Goal: Information Seeking & Learning: Check status

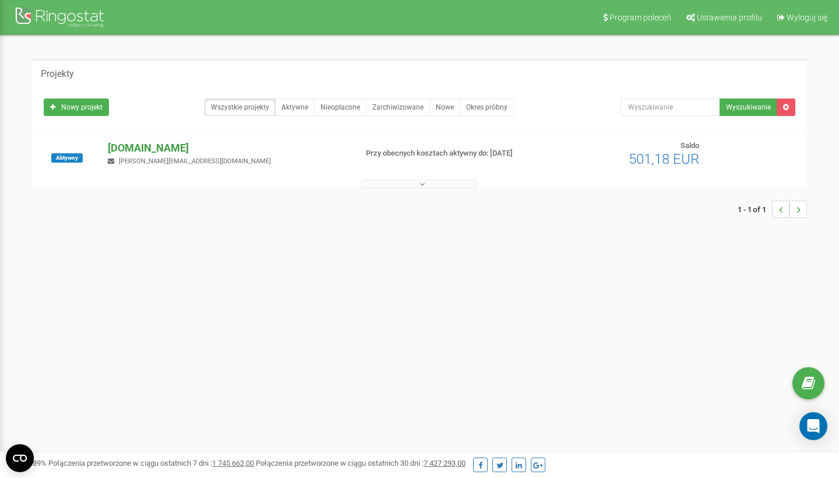
click at [197, 146] on p "[DOMAIN_NAME]" at bounding box center [227, 147] width 239 height 15
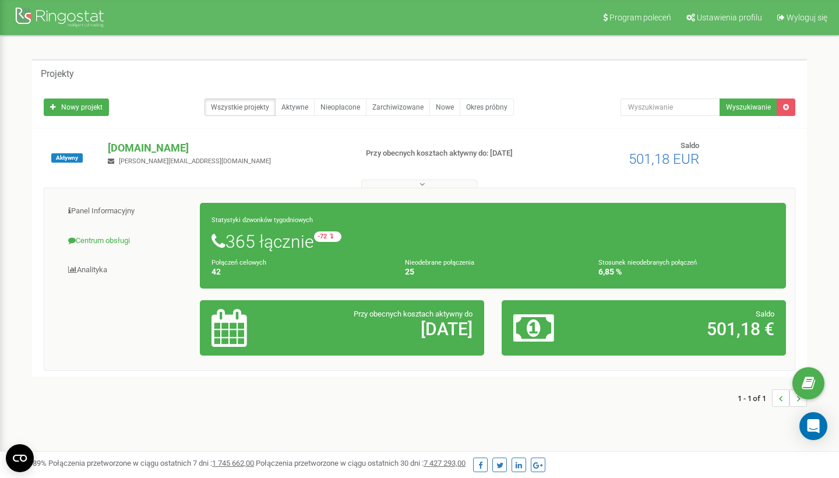
click at [111, 238] on link "Centrum obsługi" at bounding box center [126, 241] width 147 height 29
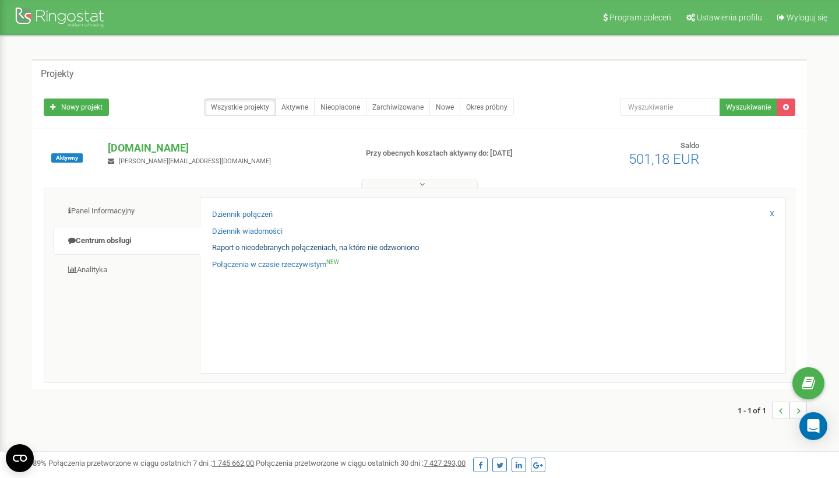
click at [239, 245] on link "Raport o nieodebranych połączeniach, na które nie odzwoniono" at bounding box center [315, 247] width 207 height 11
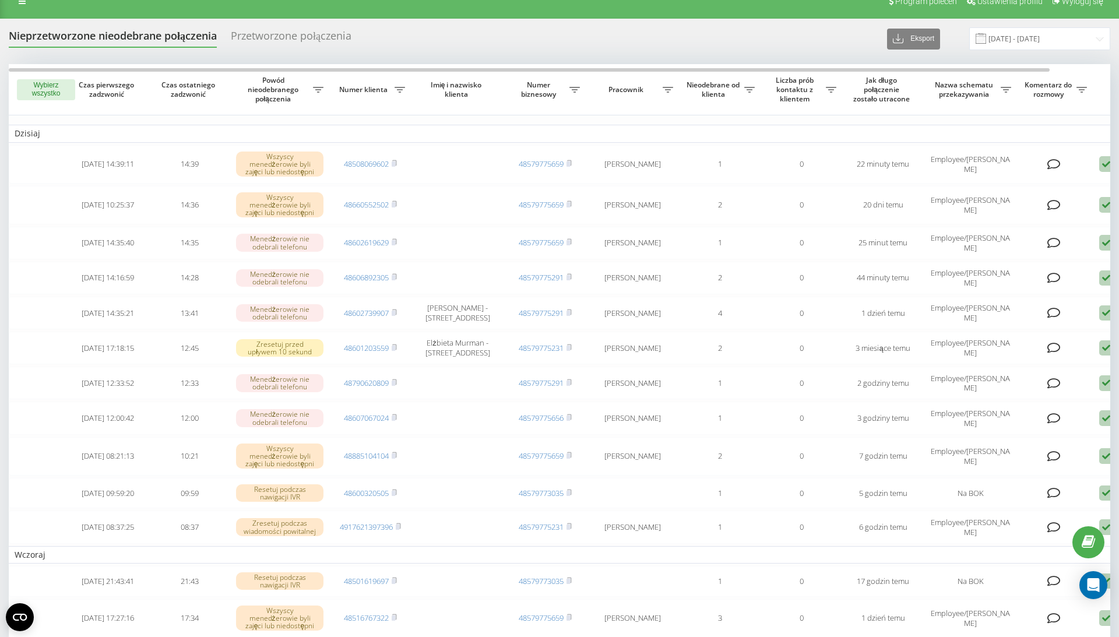
scroll to position [19, 0]
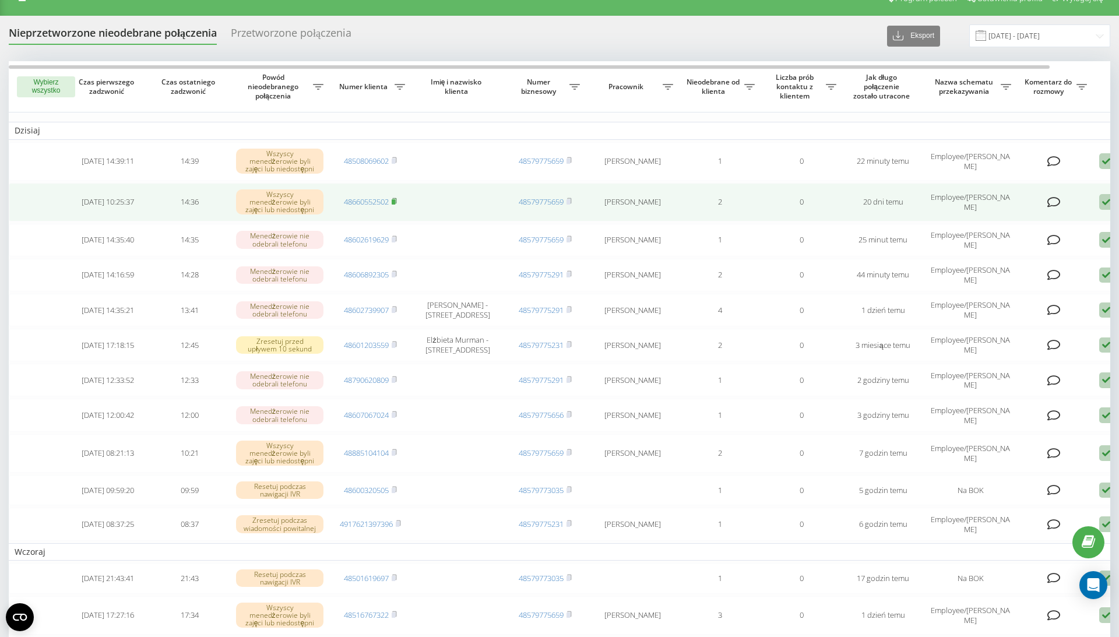
click at [395, 205] on rect at bounding box center [393, 201] width 3 height 5
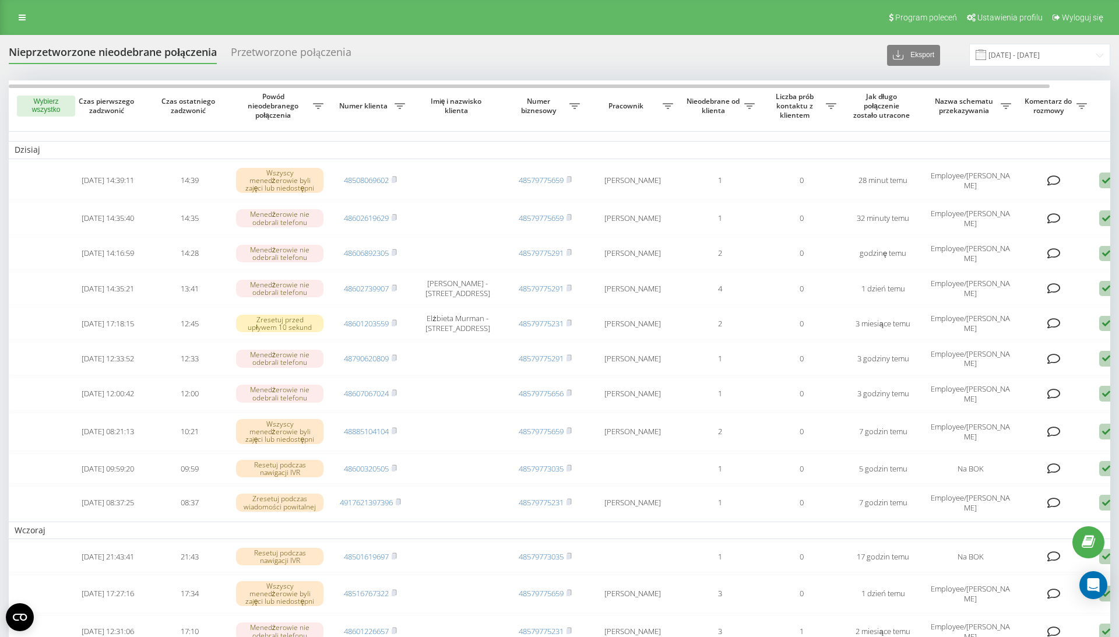
scroll to position [19, 0]
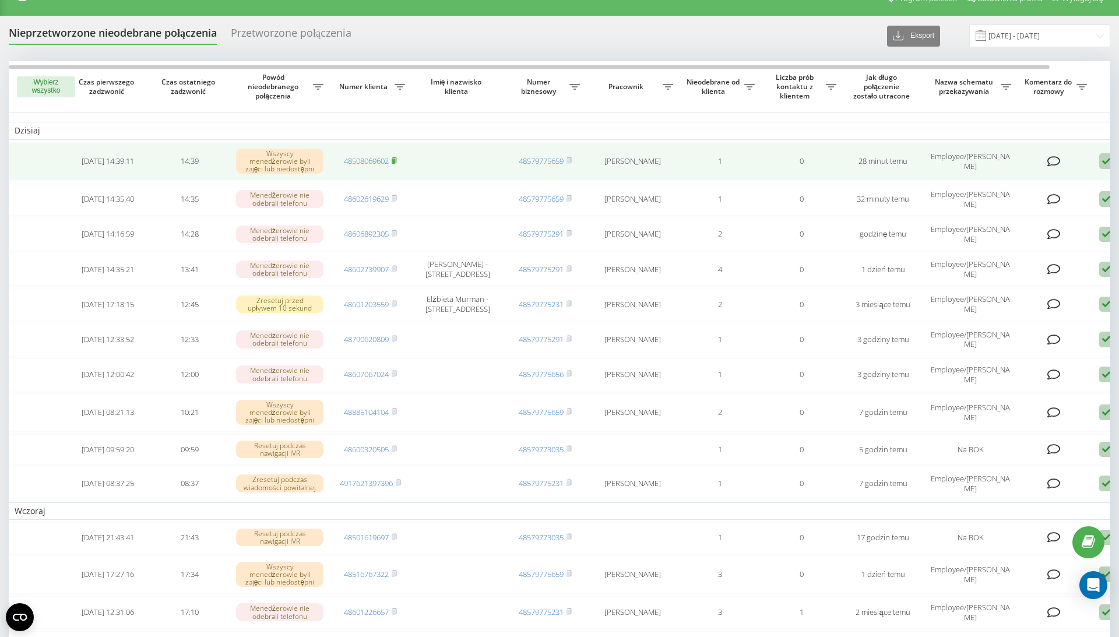
click at [395, 166] on span at bounding box center [394, 161] width 5 height 10
click at [394, 164] on rect at bounding box center [393, 161] width 3 height 5
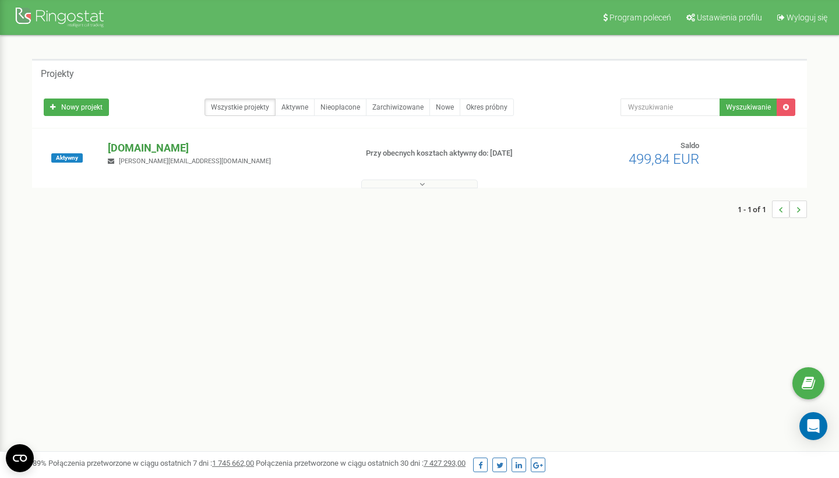
click at [187, 146] on p "[DOMAIN_NAME]" at bounding box center [227, 147] width 239 height 15
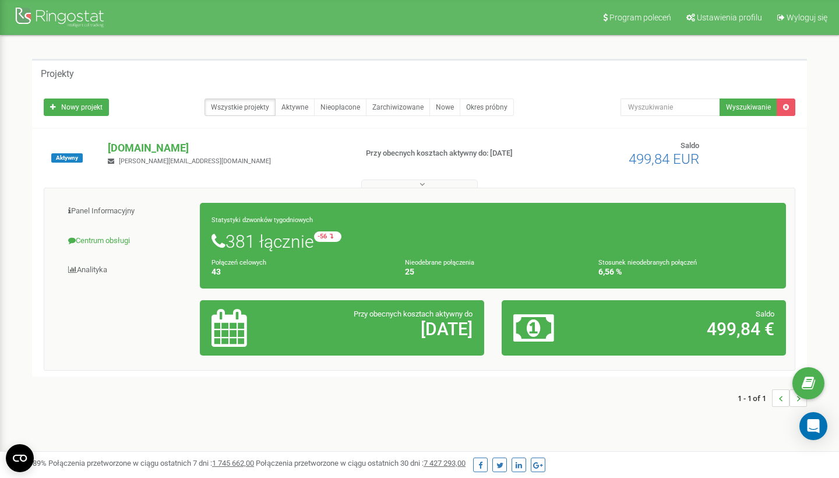
click at [118, 238] on link "Centrum obsługi" at bounding box center [126, 241] width 147 height 29
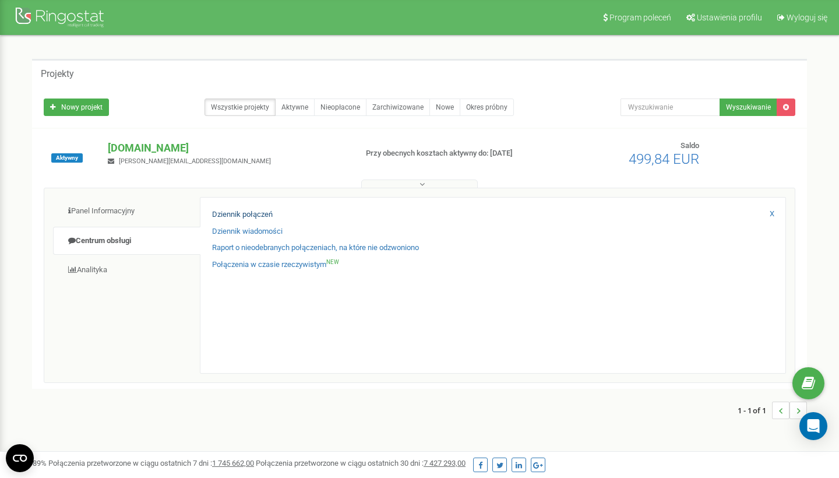
click at [252, 211] on link "Dziennik połączeń" at bounding box center [242, 214] width 61 height 11
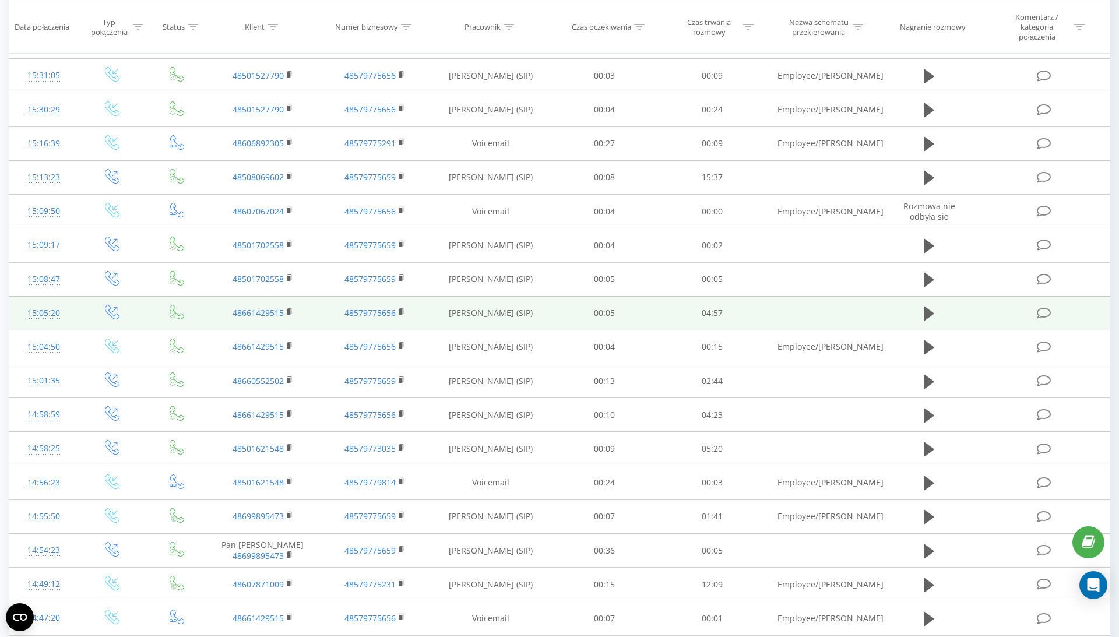
scroll to position [329, 0]
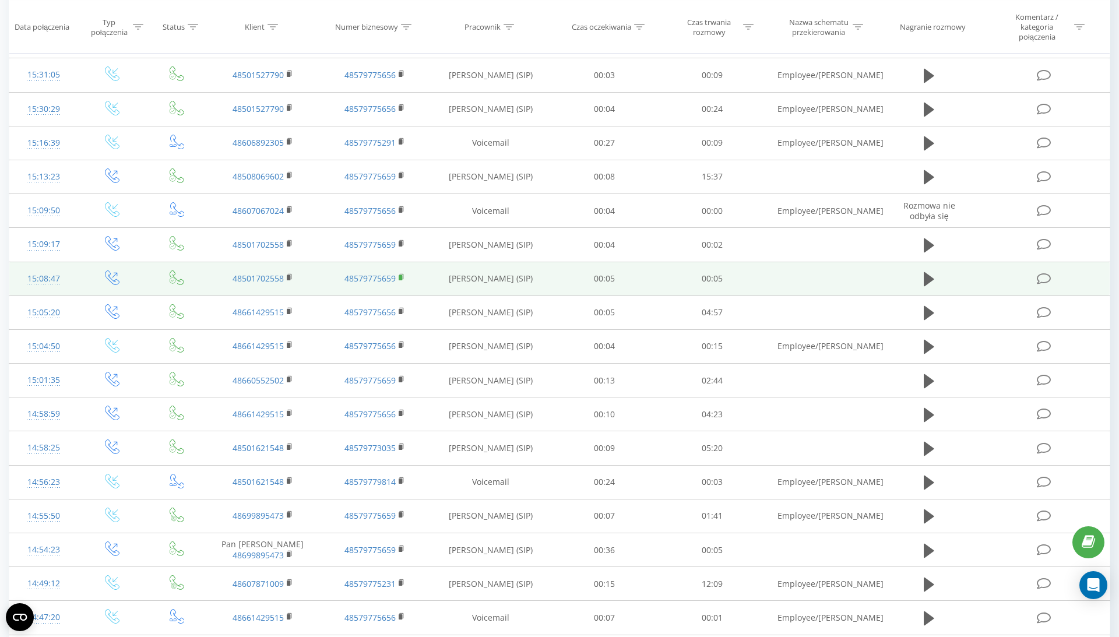
click at [400, 275] on rect at bounding box center [400, 277] width 3 height 5
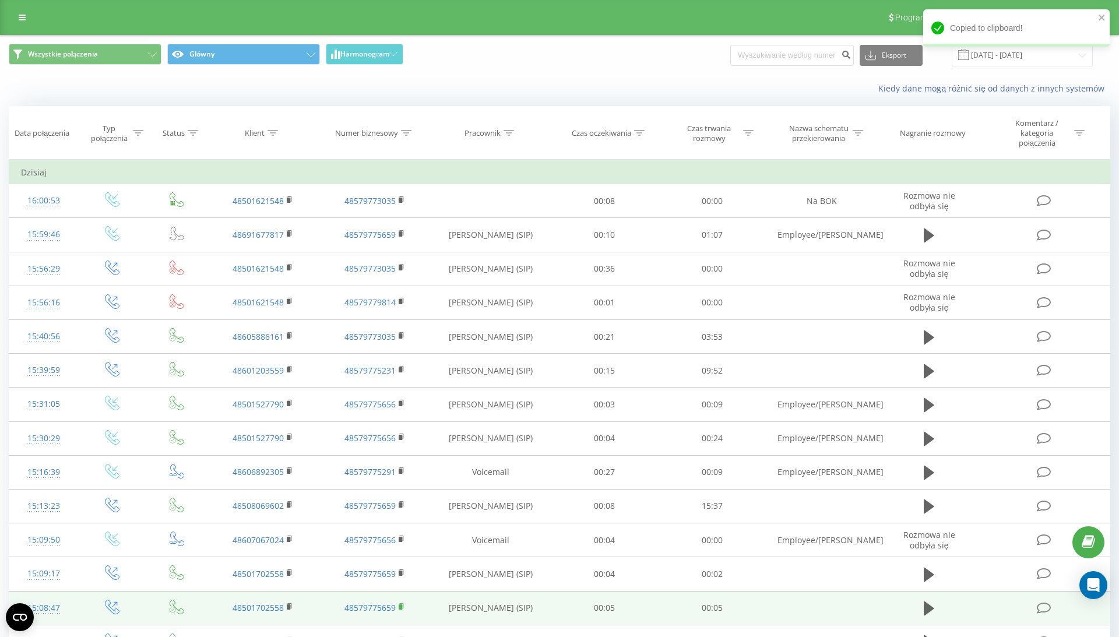
scroll to position [0, 0]
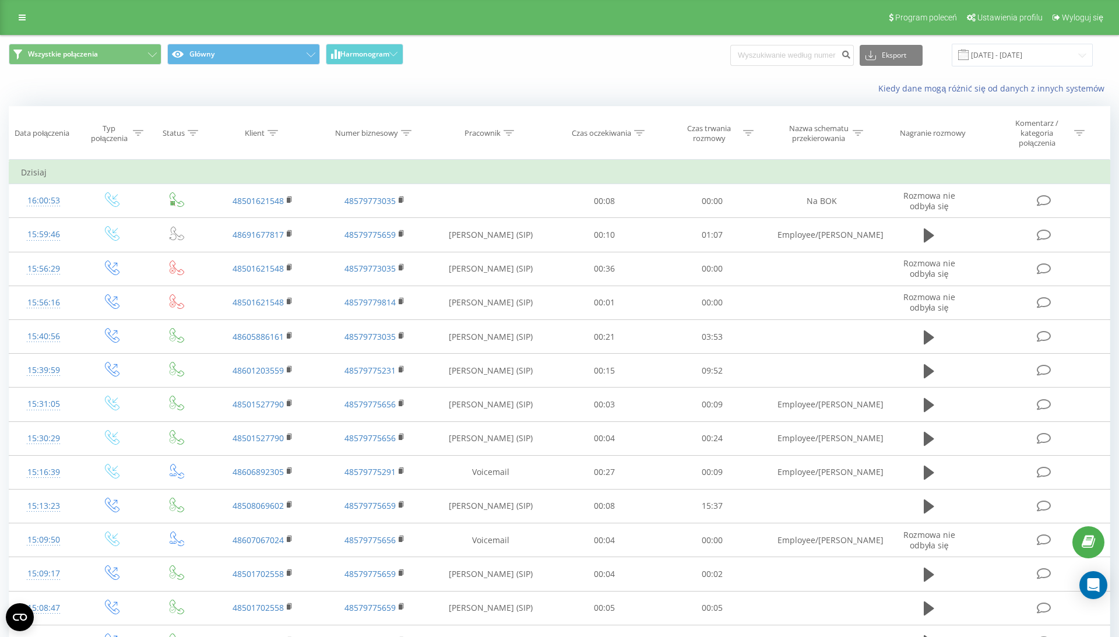
click at [404, 131] on icon at bounding box center [406, 133] width 10 height 6
click at [389, 222] on input "text" at bounding box center [374, 222] width 103 height 20
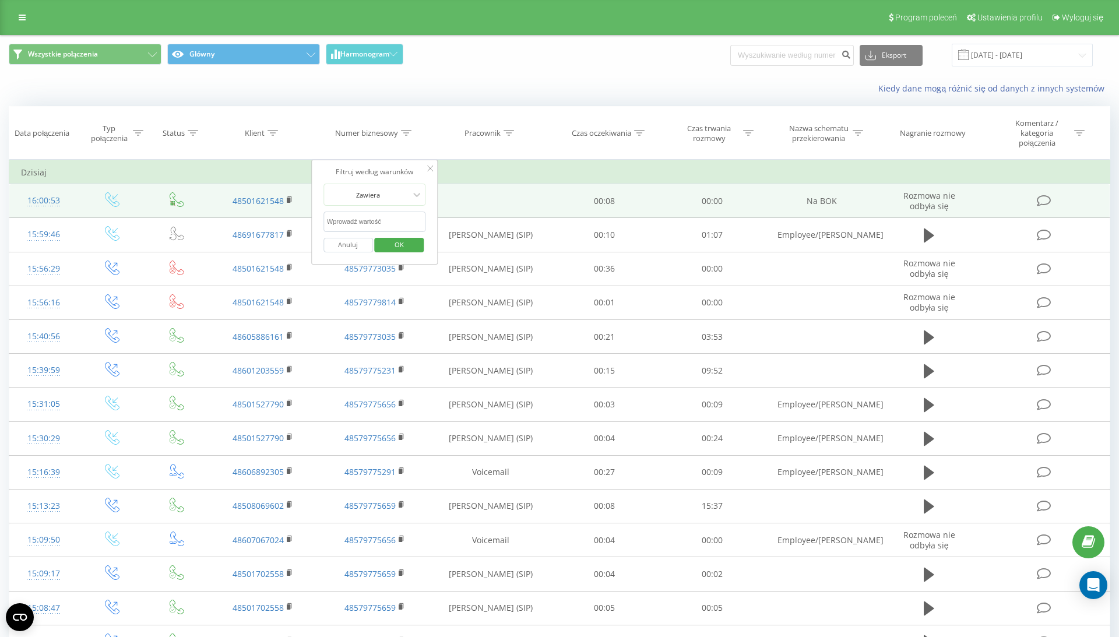
paste input "48579775659"
type input "48579775659"
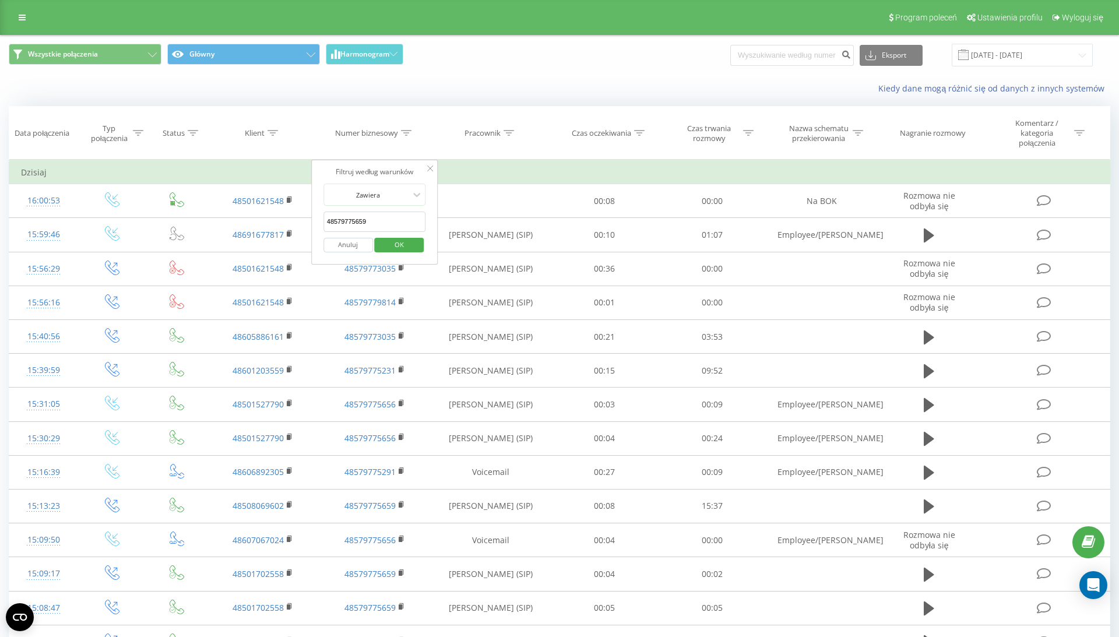
click at [413, 243] on span "OK" at bounding box center [399, 244] width 33 height 18
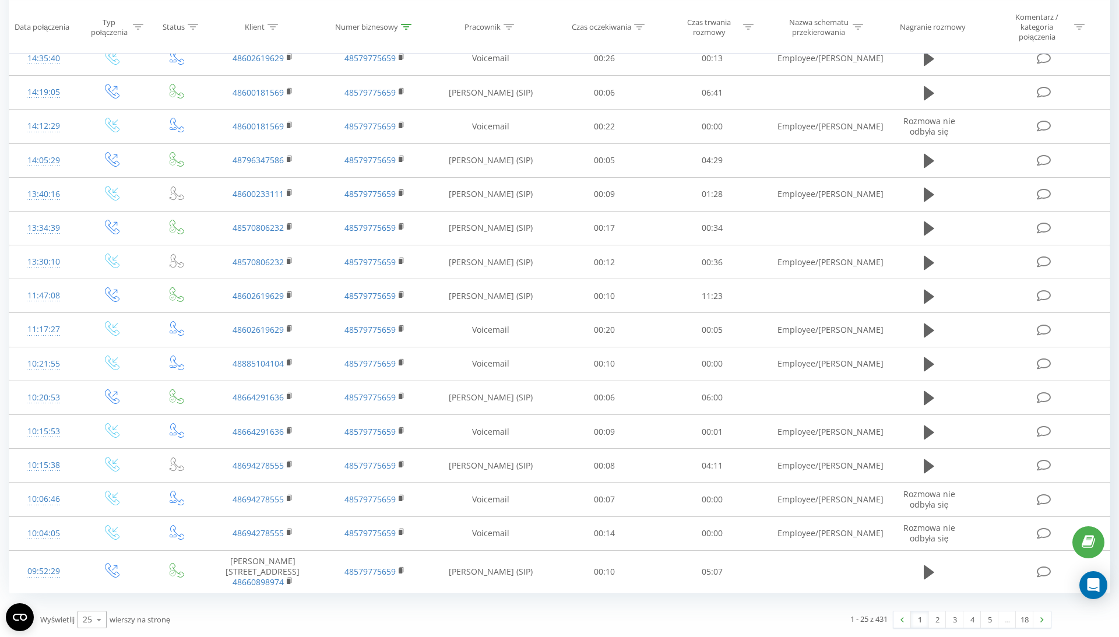
scroll to position [458, 0]
click at [98, 619] on icon at bounding box center [98, 620] width 17 height 23
click at [92, 586] on span "50" at bounding box center [87, 586] width 9 height 11
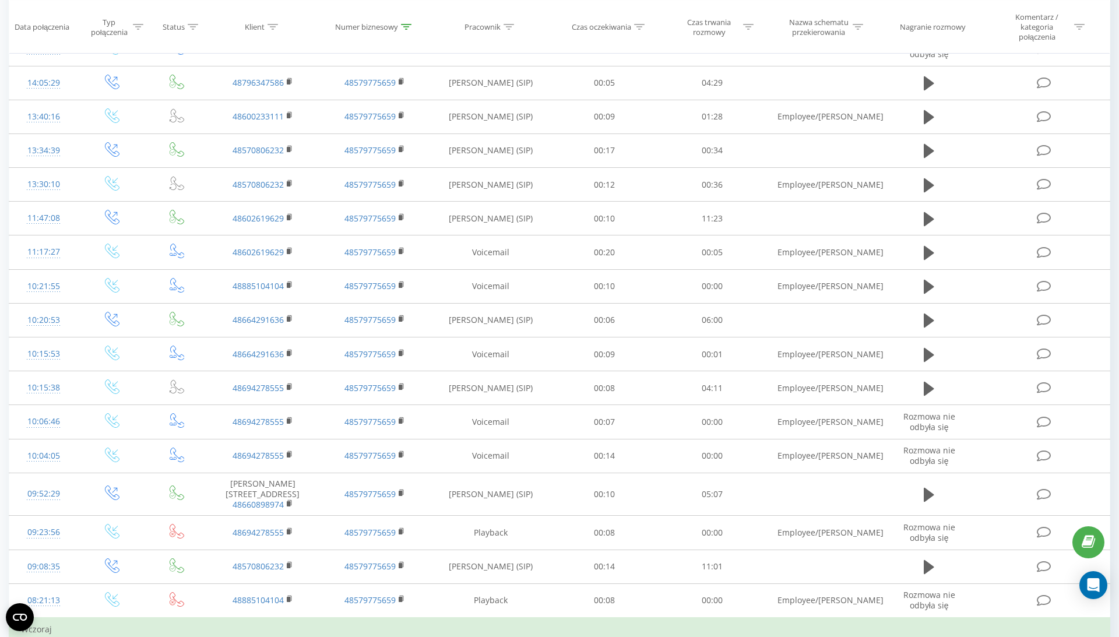
scroll to position [242, 0]
